Goal: Task Accomplishment & Management: Manage account settings

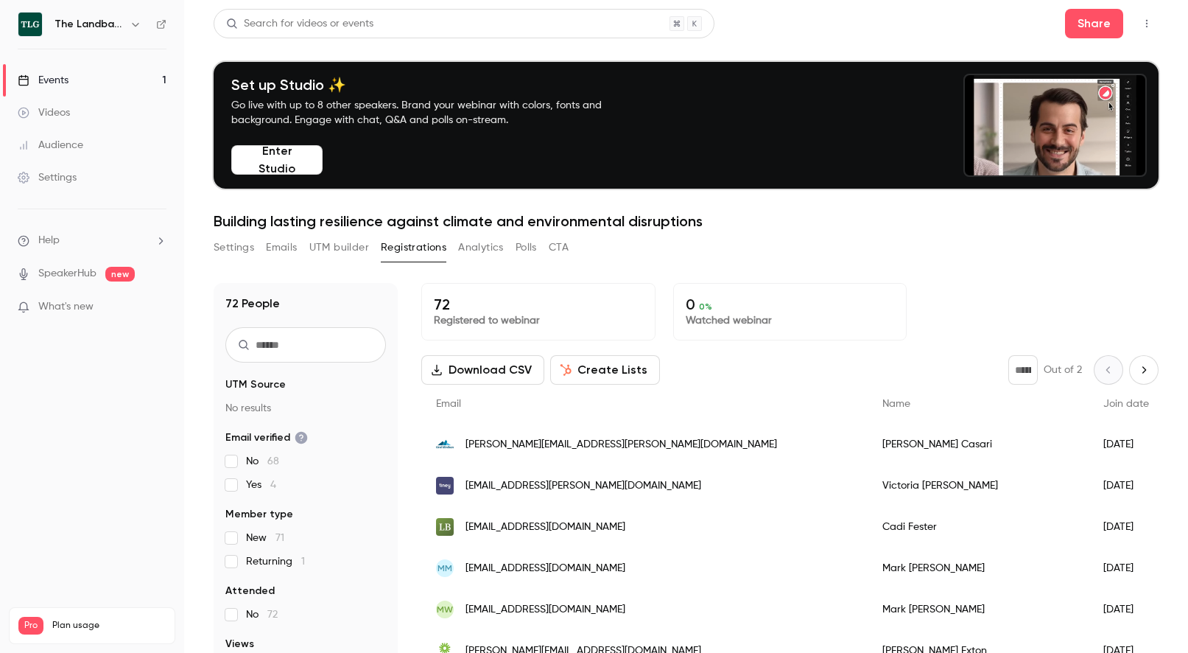
scroll to position [144, 0]
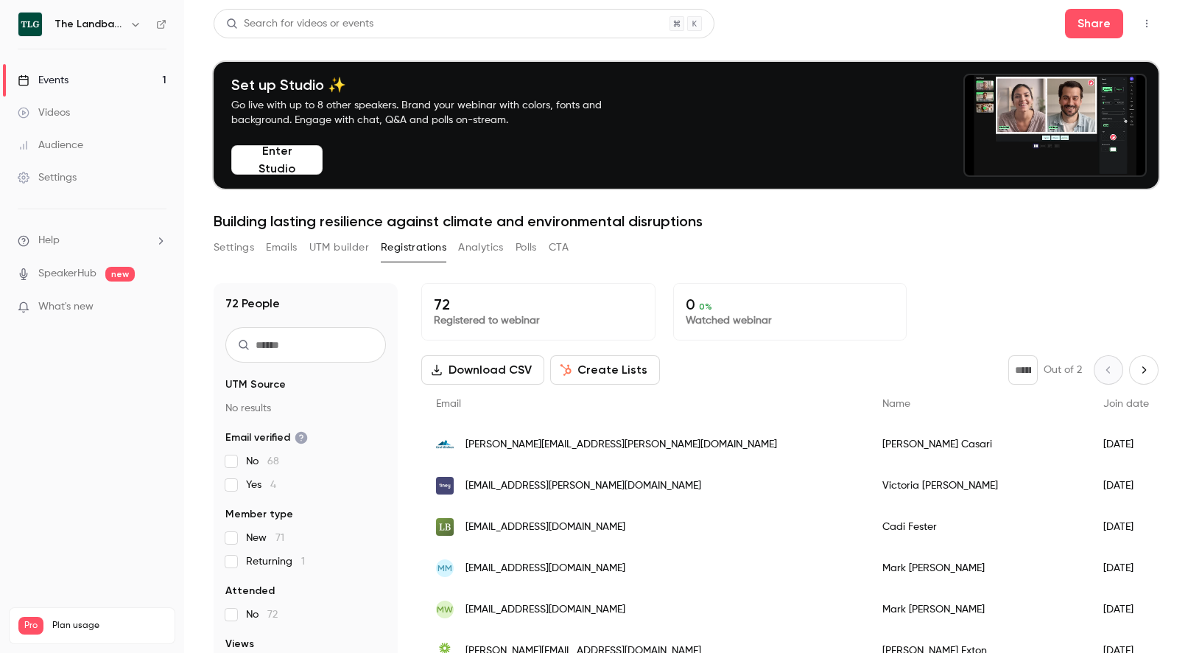
click at [77, 270] on link "SpeakerHub" at bounding box center [67, 273] width 58 height 15
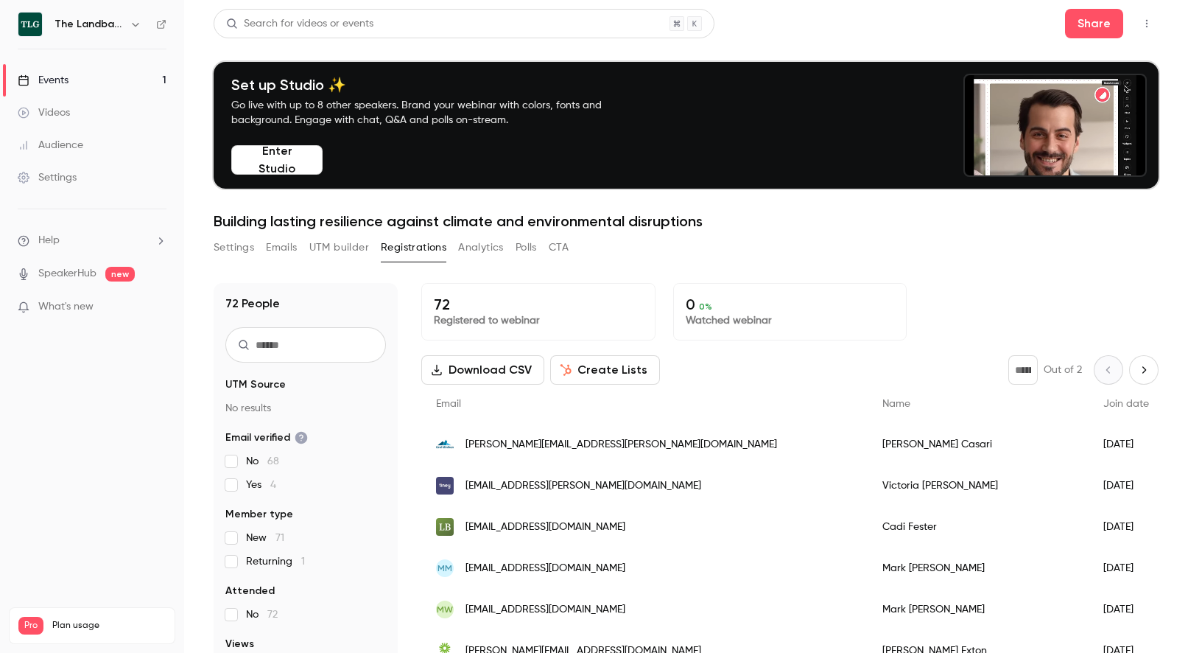
click at [66, 76] on div "Events" at bounding box center [43, 80] width 51 height 15
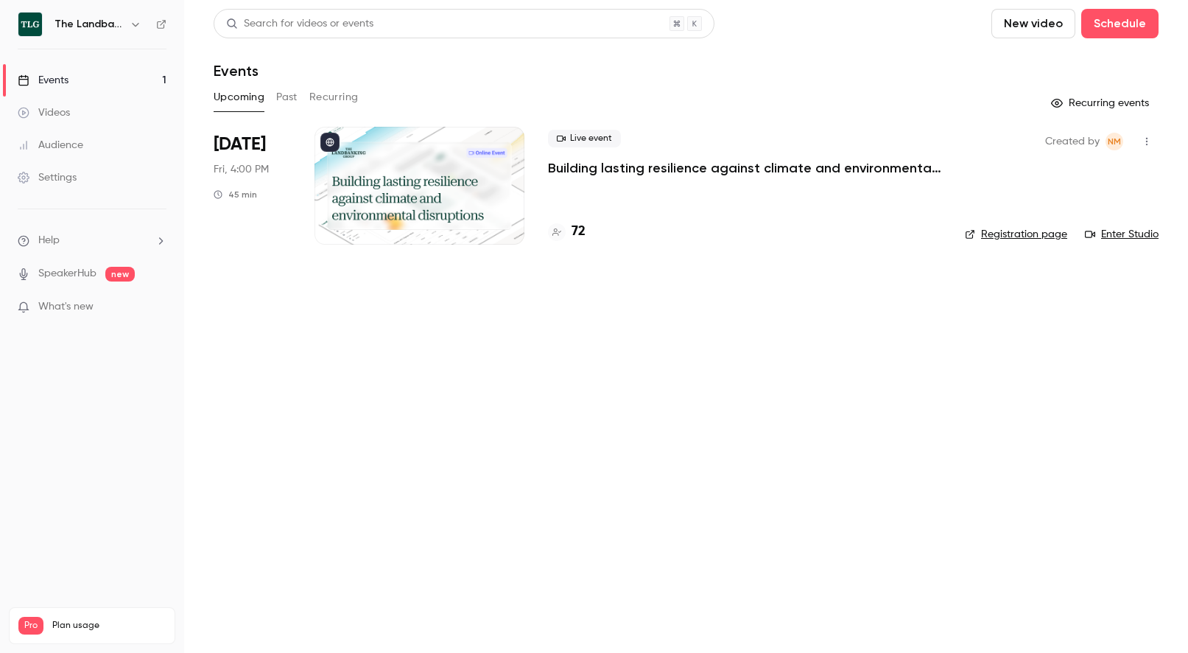
click at [1128, 233] on link "Enter Studio" at bounding box center [1122, 234] width 74 height 15
click at [611, 169] on p "Building lasting resilience against climate and environmental disruptions" at bounding box center [744, 168] width 393 height 18
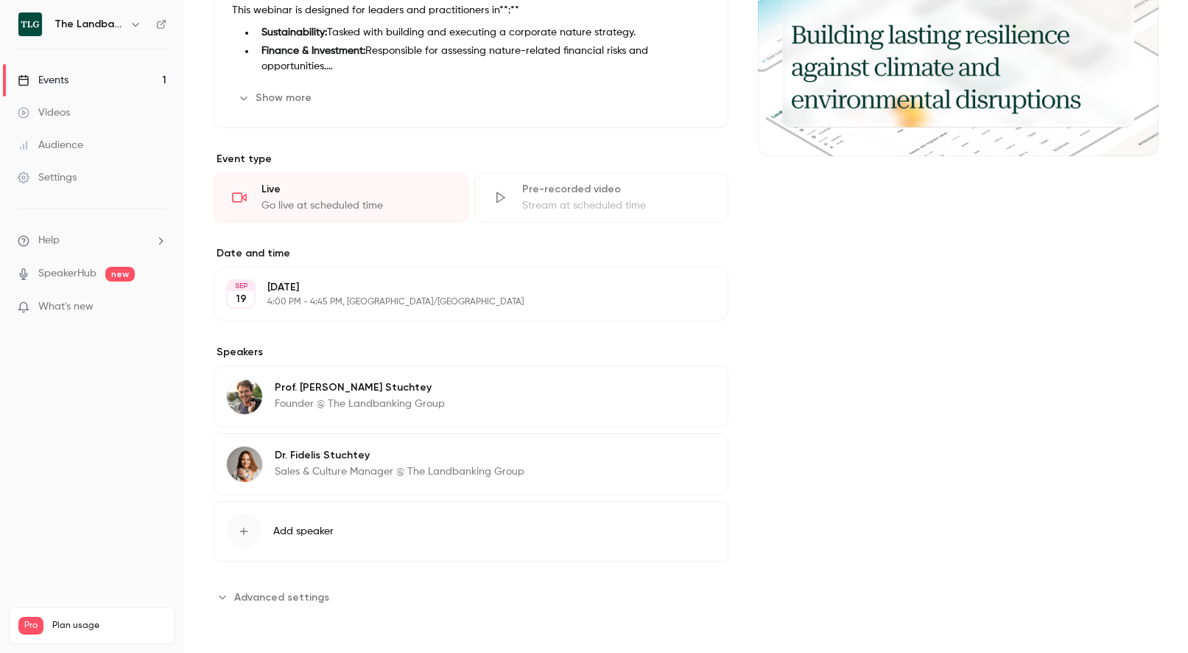
click at [451, 387] on div "Prof. Dr. Martin R. Stuchtey Founder @ The Landbanking Group Edit" at bounding box center [471, 396] width 515 height 62
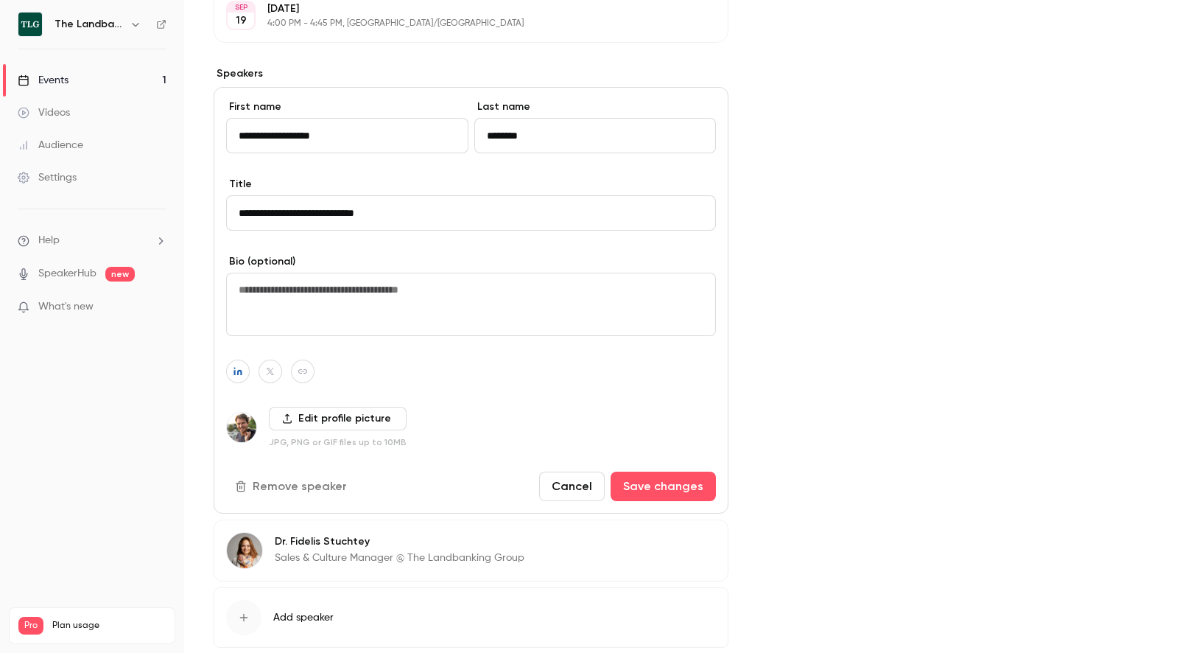
scroll to position [700, 0]
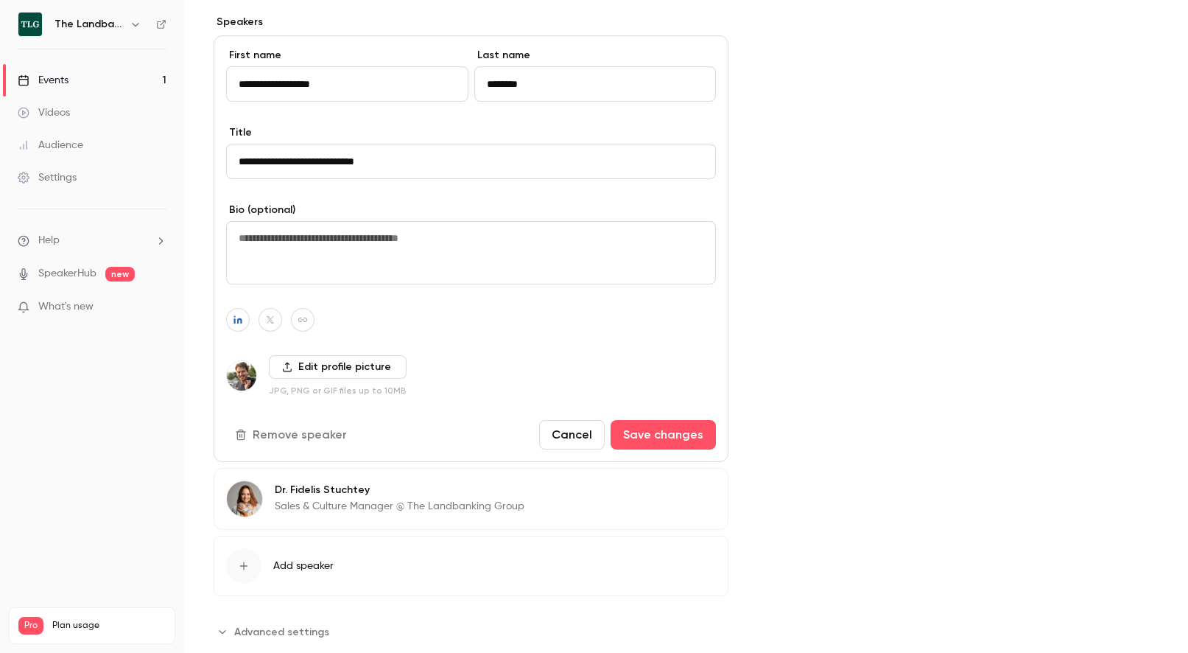
click at [798, 370] on div "Cover image" at bounding box center [958, 112] width 401 height 1061
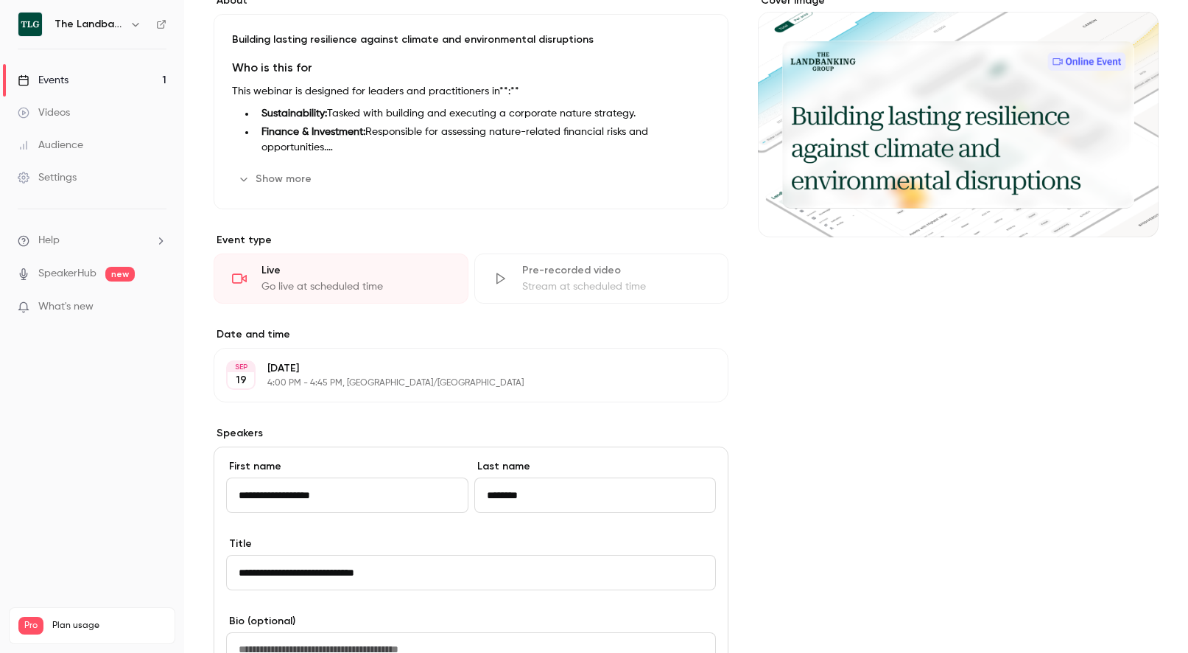
scroll to position [239, 0]
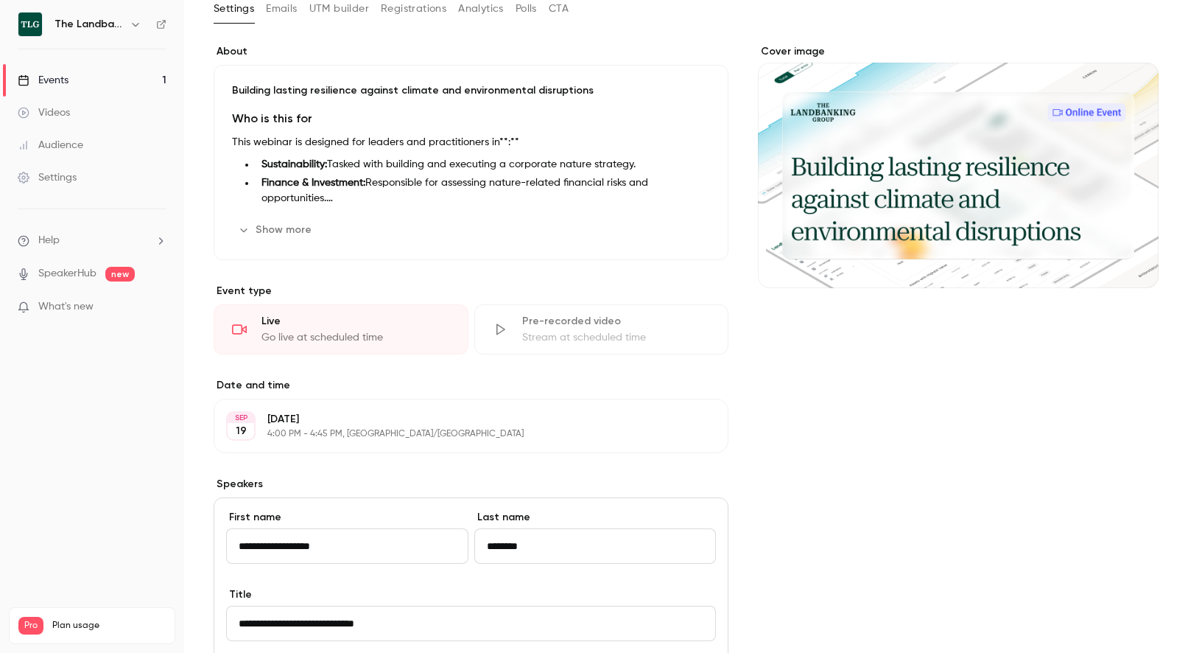
click at [796, 387] on div "Cover image" at bounding box center [958, 574] width 401 height 1061
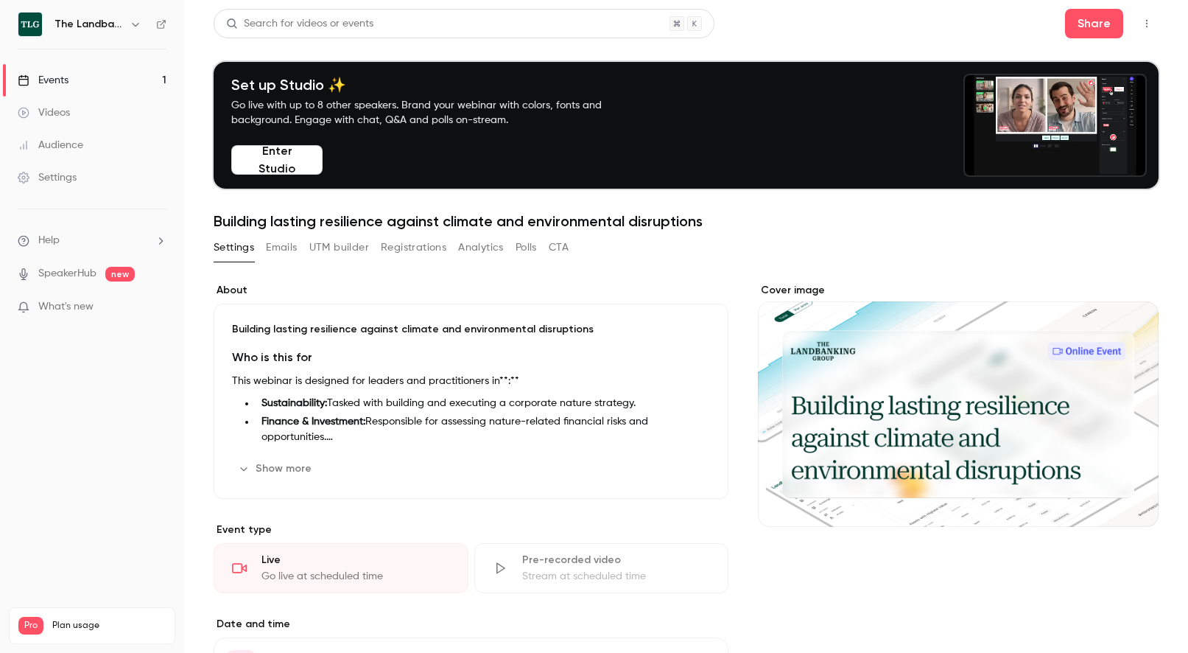
scroll to position [0, 0]
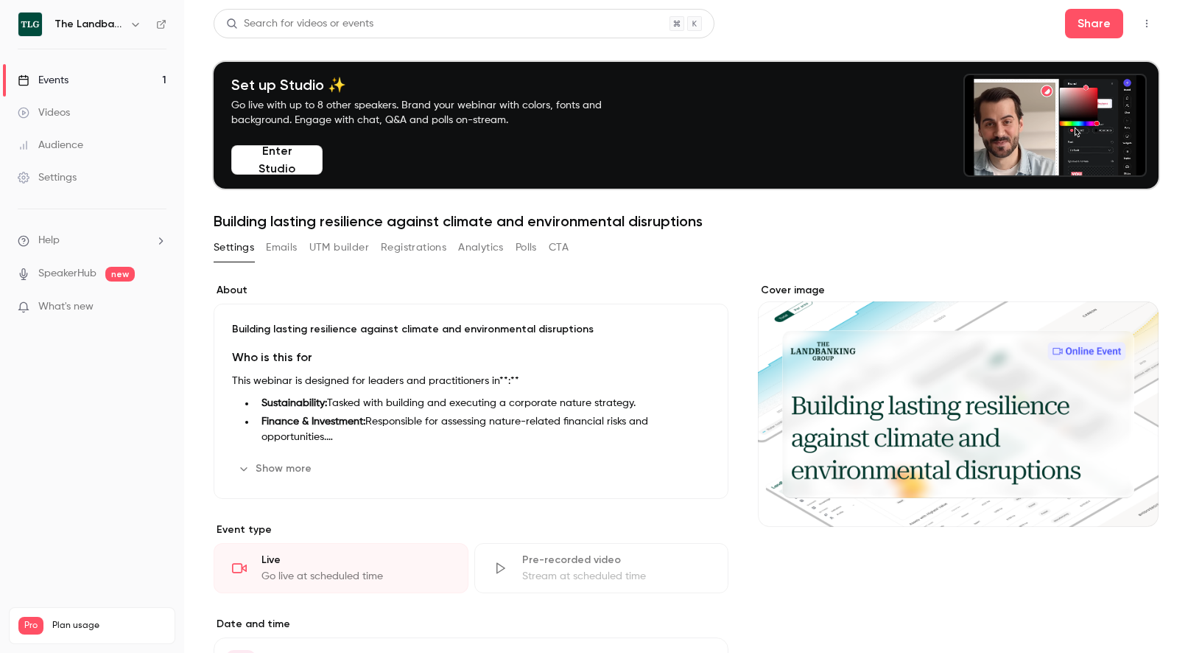
click at [421, 247] on button "Registrations" at bounding box center [414, 248] width 66 height 24
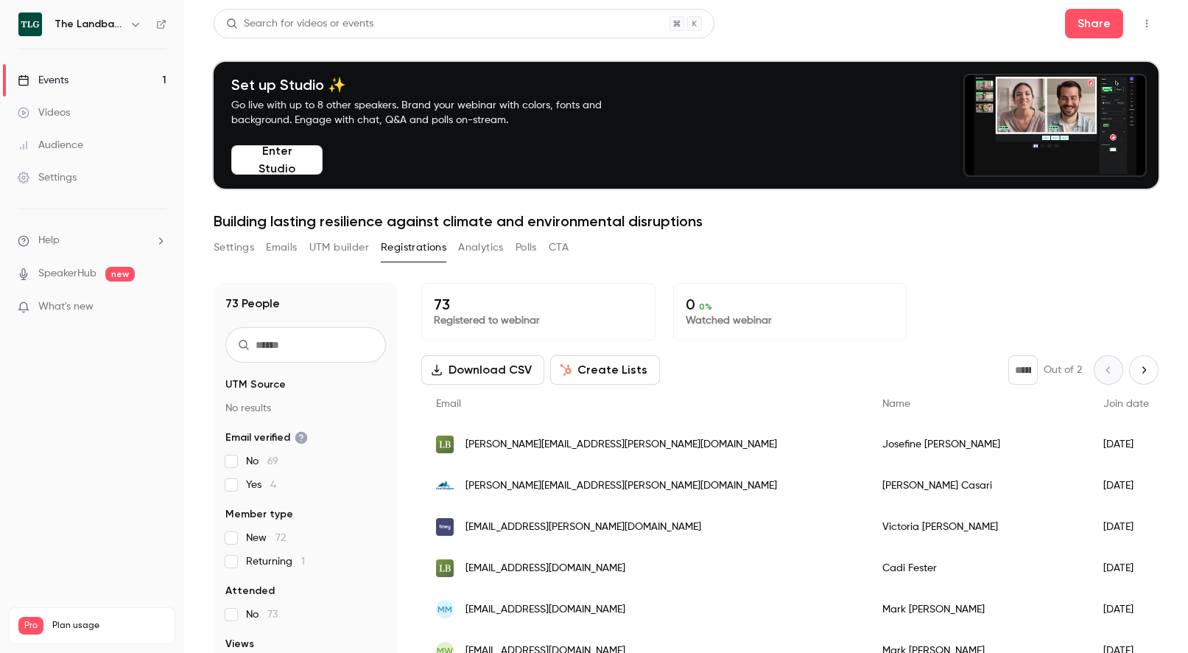
click at [233, 243] on button "Settings" at bounding box center [234, 248] width 41 height 24
